Goal: Information Seeking & Learning: Understand process/instructions

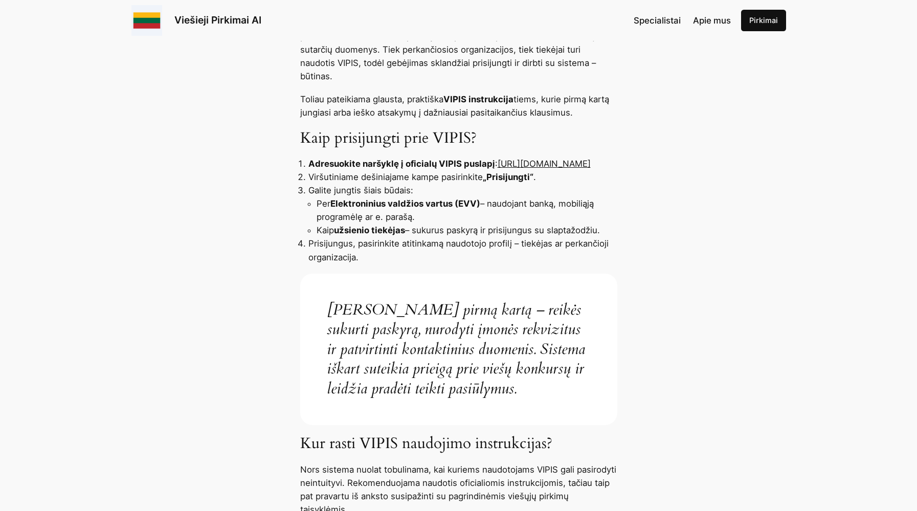
scroll to position [409, 0]
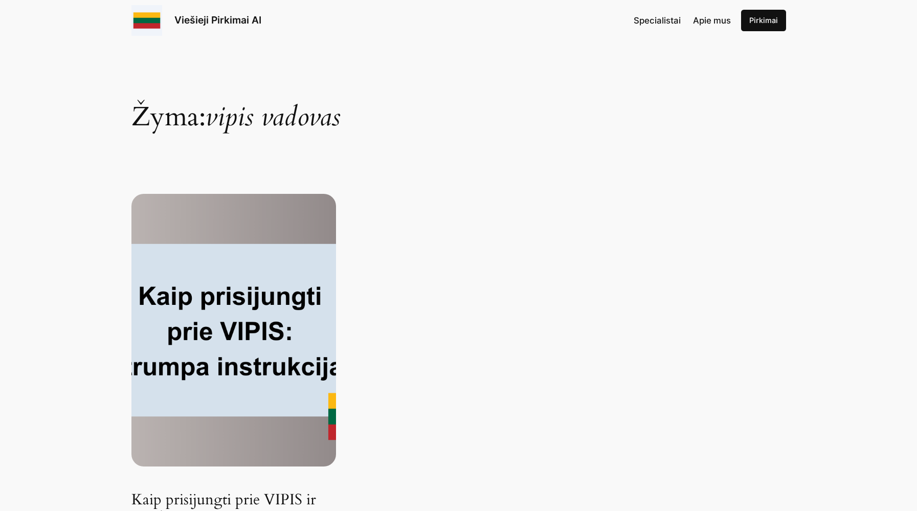
scroll to position [136, 0]
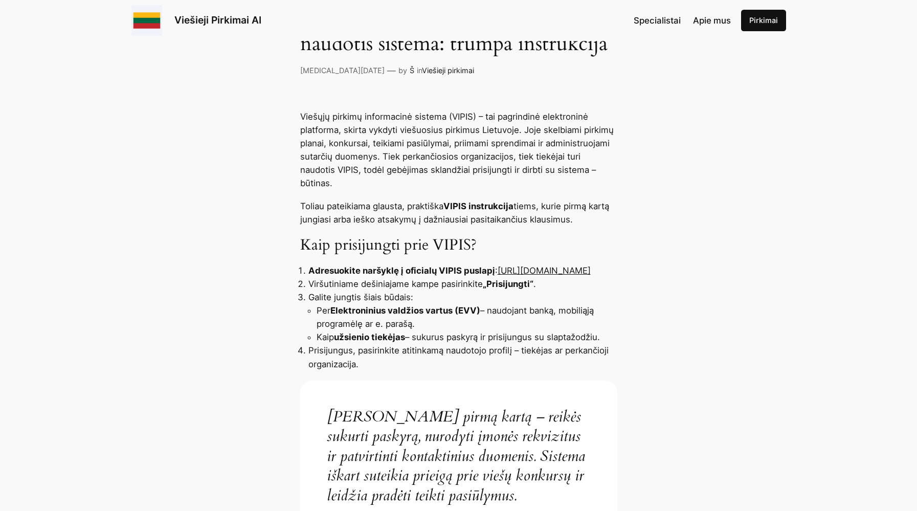
scroll to position [307, 0]
click at [498, 270] on link "[URL][DOMAIN_NAME]" at bounding box center [544, 270] width 93 height 10
drag, startPoint x: 304, startPoint y: 272, endPoint x: 442, endPoint y: 268, distance: 138.1
click at [442, 268] on ol "Adresuokite naršyklę į oficialų VIPIS puslapį : [URL][DOMAIN_NAME] Viršutiniame…" at bounding box center [458, 316] width 317 height 106
copy link "[URL][DOMAIN_NAME]"
